Goal: Task Accomplishment & Management: Use online tool/utility

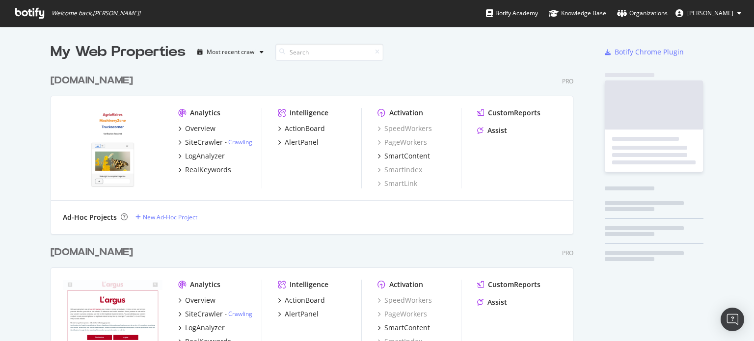
scroll to position [2256, 524]
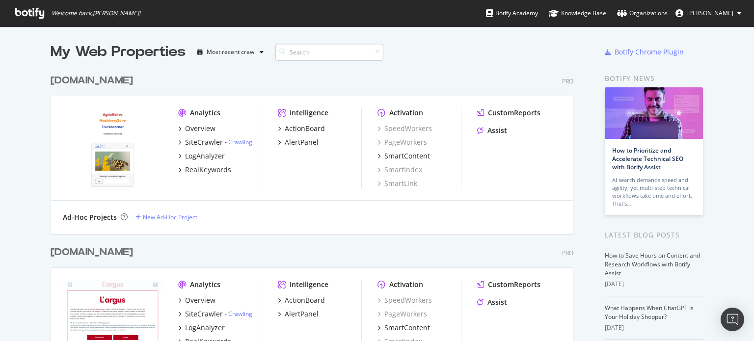
click at [321, 56] on input at bounding box center [330, 52] width 108 height 17
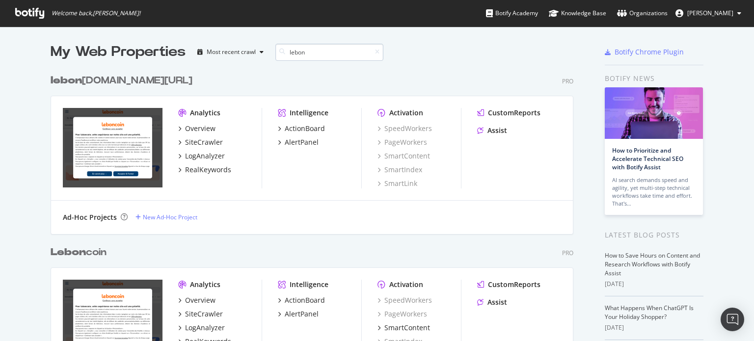
scroll to position [594, 524]
type input "lebon"
click at [200, 329] on div "LogAnalyzer" at bounding box center [205, 328] width 40 height 10
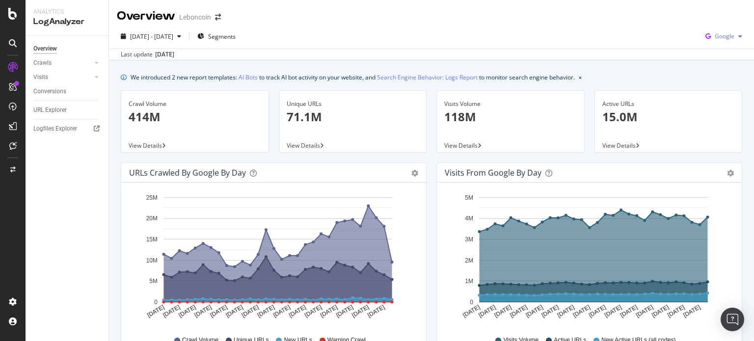
click at [739, 33] on icon "button" at bounding box center [741, 36] width 4 height 6
click at [717, 89] on span "OpenAI" at bounding box center [725, 92] width 36 height 9
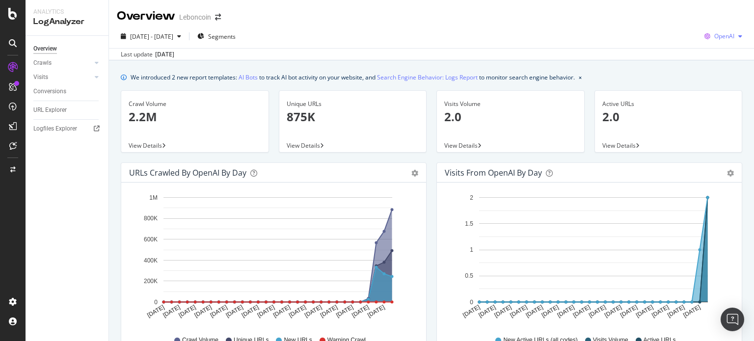
click at [735, 31] on div "OpenAI" at bounding box center [724, 36] width 46 height 15
click at [724, 113] on span "Other AI Bots" at bounding box center [724, 110] width 36 height 9
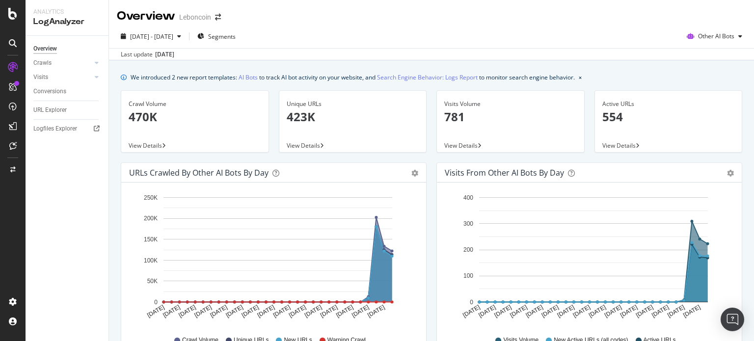
click at [535, 19] on div "Overview Leboncoin" at bounding box center [431, 12] width 645 height 25
click at [739, 39] on icon "button" at bounding box center [741, 36] width 4 height 6
click at [705, 88] on span "OpenAI" at bounding box center [718, 92] width 38 height 9
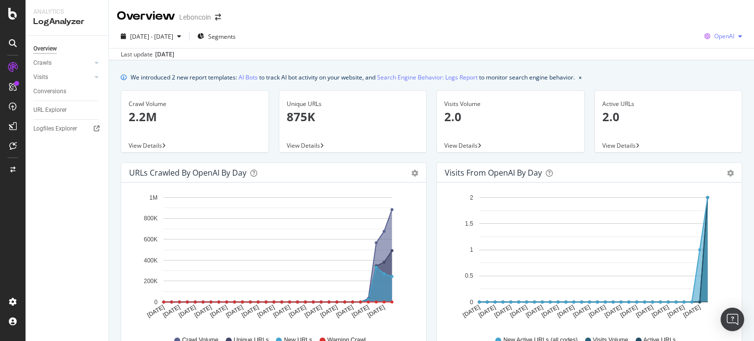
click at [735, 38] on div "button" at bounding box center [741, 36] width 12 height 6
click at [59, 46] on link "Overview" at bounding box center [67, 49] width 68 height 10
click at [731, 41] on div "OpenAI" at bounding box center [724, 36] width 46 height 15
click at [674, 38] on div "[DATE] - [DATE] Segments OpenAI" at bounding box center [431, 38] width 645 height 20
click at [717, 42] on div "OpenAI" at bounding box center [724, 36] width 46 height 15
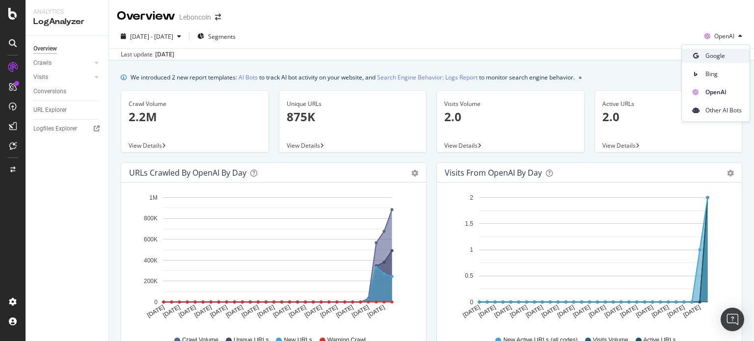
click at [706, 55] on span "Google" at bounding box center [724, 56] width 36 height 9
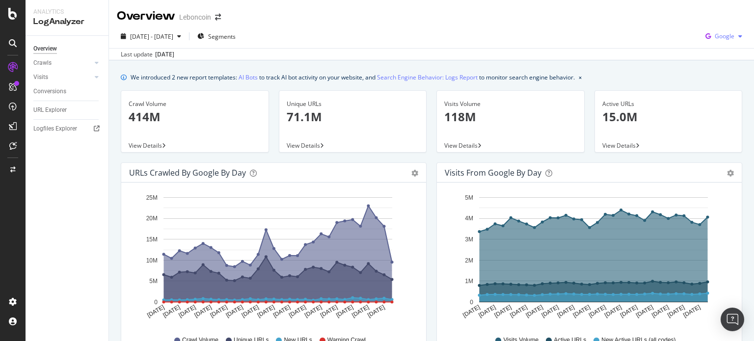
click at [739, 33] on icon "button" at bounding box center [741, 36] width 4 height 6
click at [703, 95] on div "OpenAI" at bounding box center [717, 92] width 68 height 14
